Goal: Find specific page/section: Find specific page/section

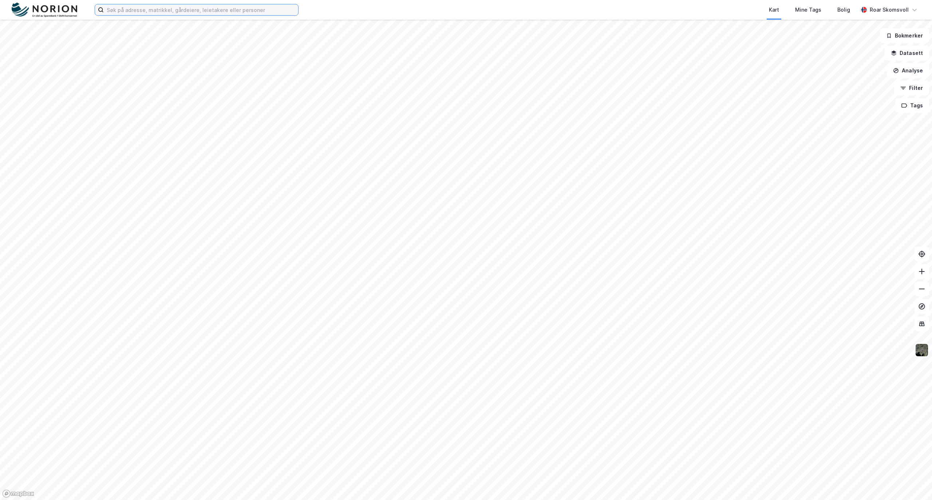
drag, startPoint x: 117, startPoint y: 12, endPoint x: 120, endPoint y: 13, distance: 3.9
click at [117, 12] on input at bounding box center [201, 9] width 194 height 11
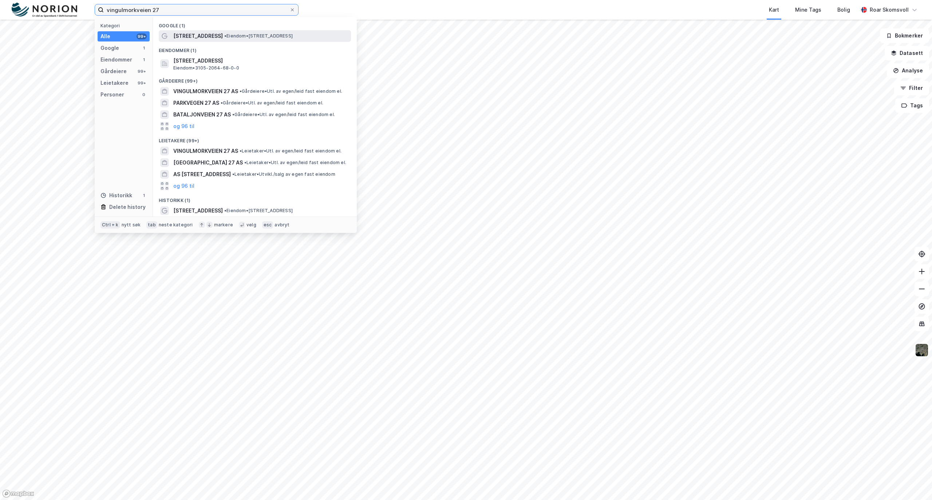
type input "vingulmorkveien 27"
click at [226, 34] on span "•" at bounding box center [225, 35] width 2 height 5
